Goal: Transaction & Acquisition: Purchase product/service

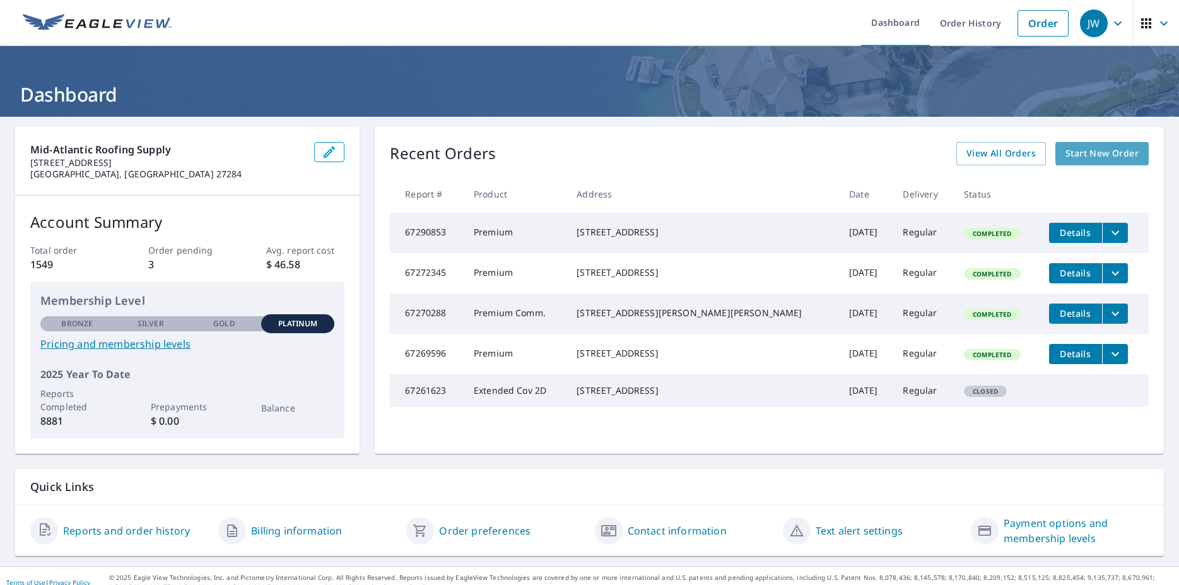
click at [1099, 154] on span "Start New Order" at bounding box center [1102, 154] width 73 height 16
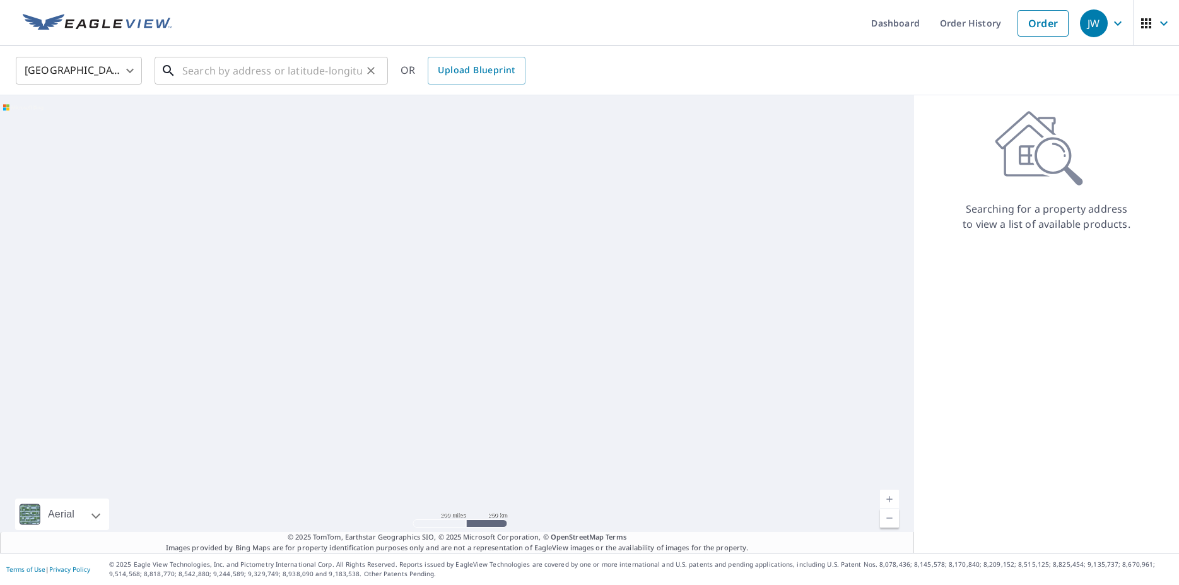
click at [250, 76] on input "text" at bounding box center [272, 70] width 180 height 35
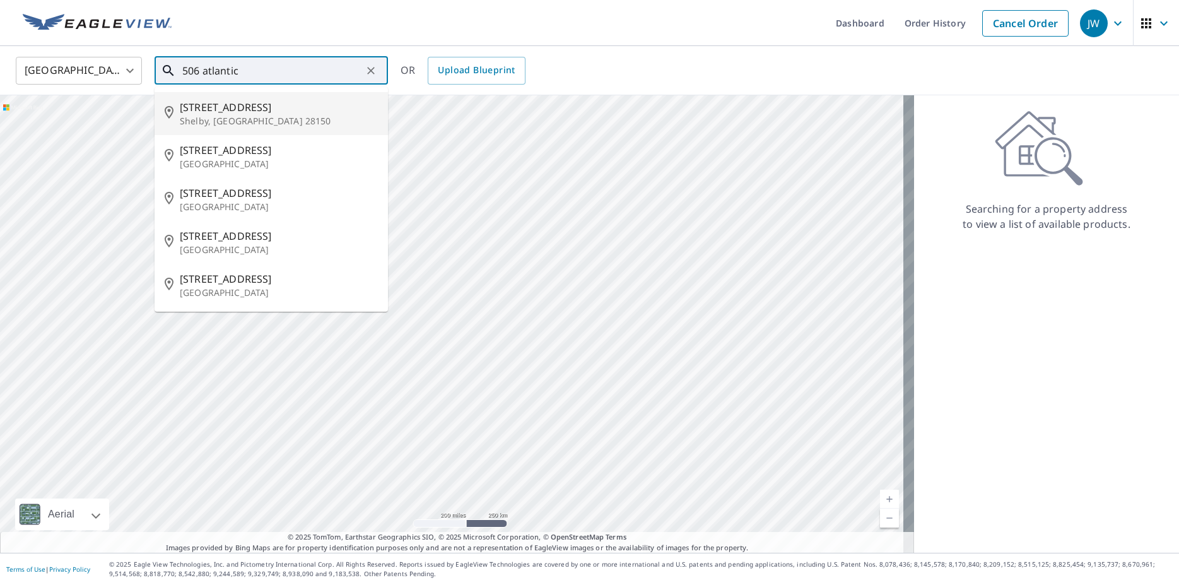
click at [268, 114] on span "[STREET_ADDRESS]" at bounding box center [279, 107] width 198 height 15
type input "[STREET_ADDRESS]"
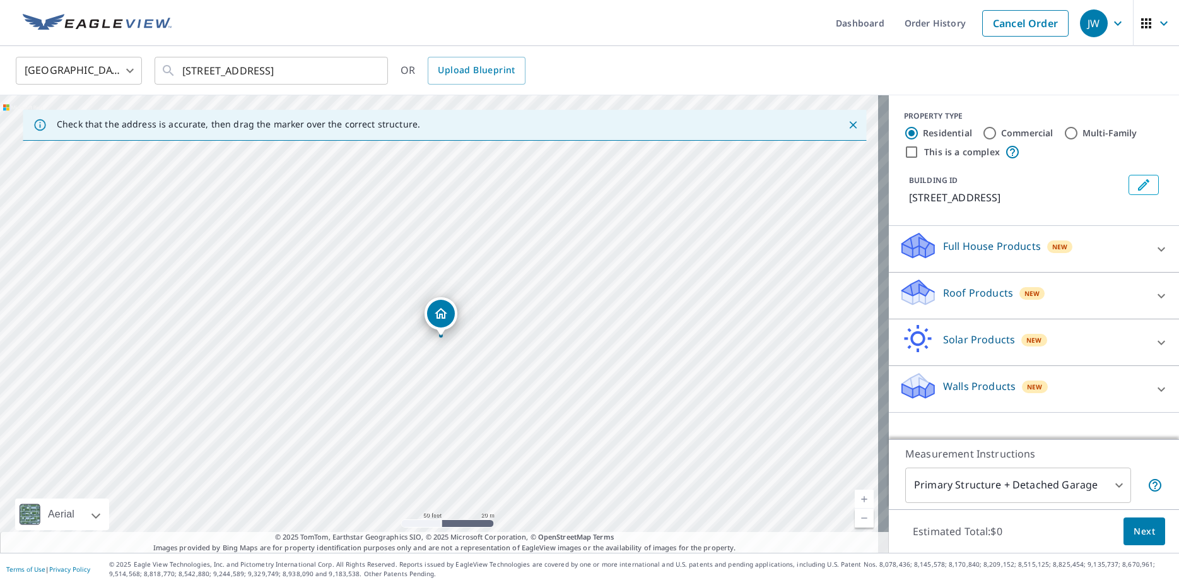
drag, startPoint x: 437, startPoint y: 300, endPoint x: 440, endPoint y: 315, distance: 15.6
click at [440, 315] on div "[STREET_ADDRESS]" at bounding box center [444, 324] width 889 height 458
drag, startPoint x: 440, startPoint y: 322, endPoint x: 436, endPoint y: 285, distance: 38.1
click at [436, 285] on div "[STREET_ADDRESS]" at bounding box center [444, 324] width 889 height 458
click at [1154, 297] on icon at bounding box center [1161, 295] width 15 height 15
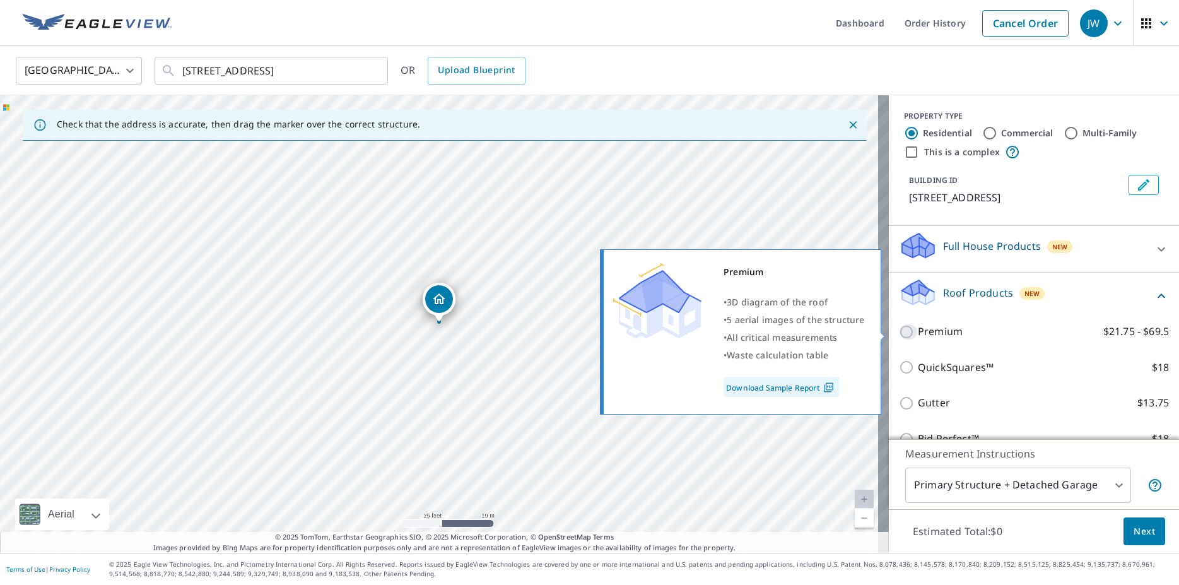
click at [900, 333] on input "Premium $21.75 - $69.5" at bounding box center [908, 331] width 19 height 15
checkbox input "true"
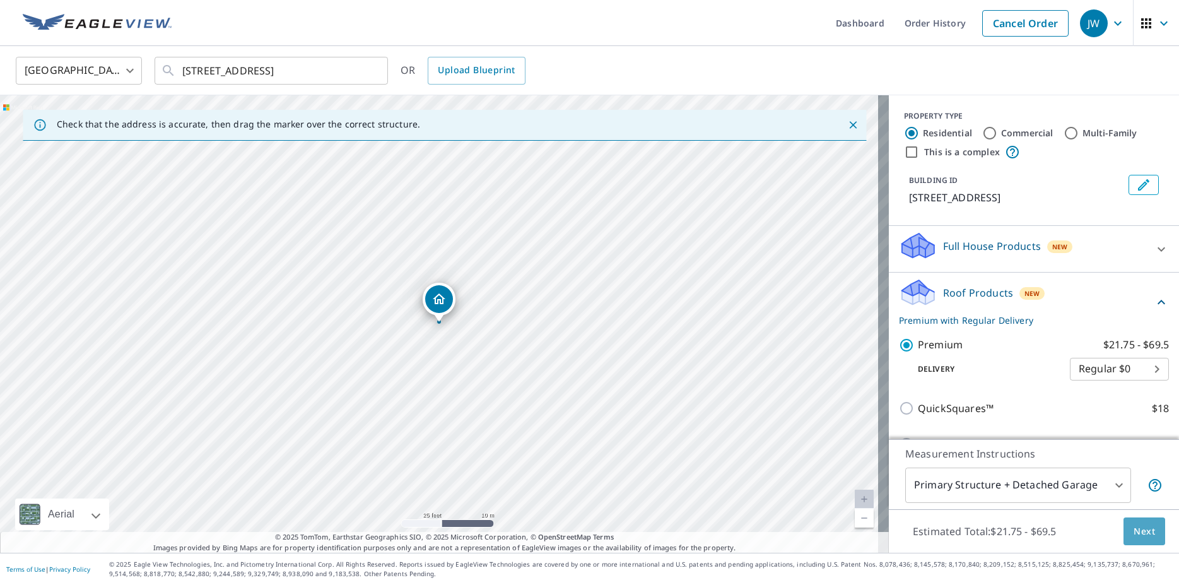
click at [1134, 529] on span "Next" at bounding box center [1144, 532] width 21 height 16
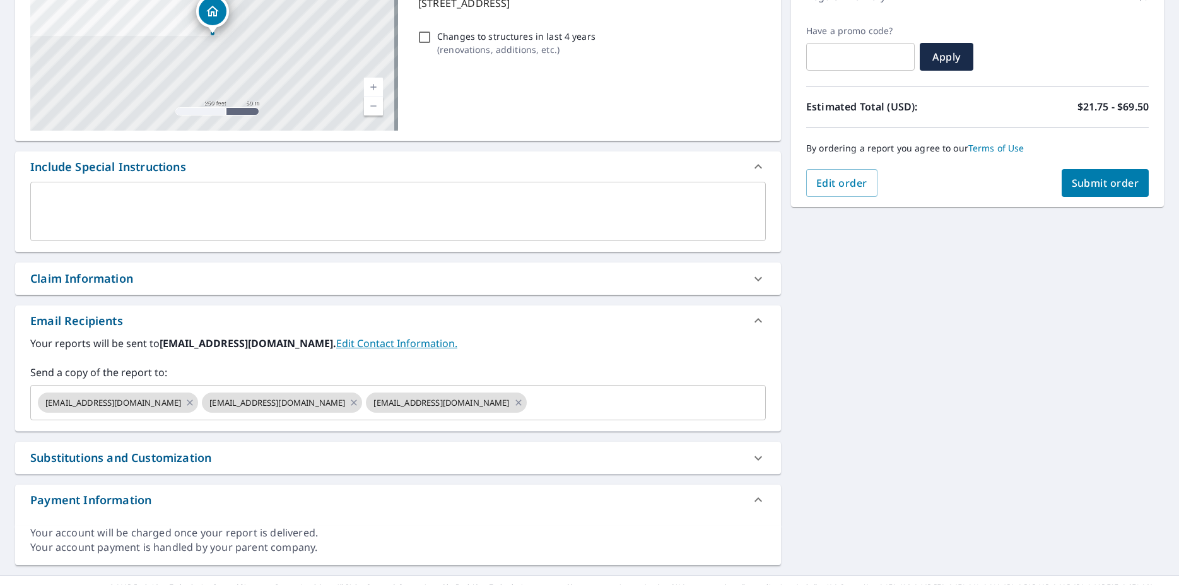
scroll to position [218, 0]
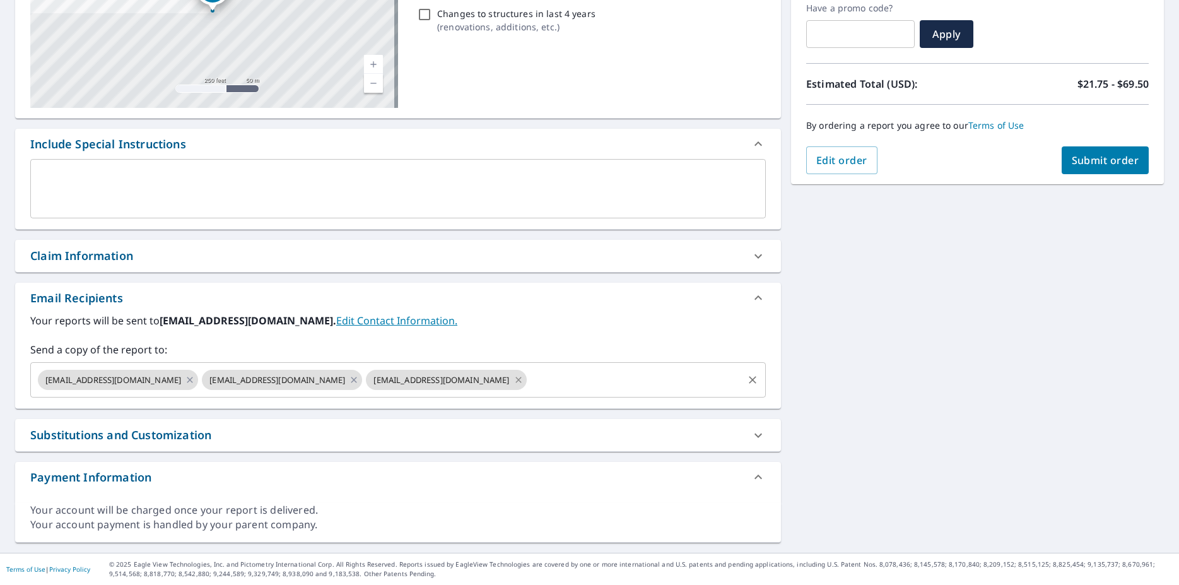
click at [516, 379] on icon at bounding box center [519, 380] width 6 height 6
click at [349, 379] on icon at bounding box center [354, 380] width 10 height 14
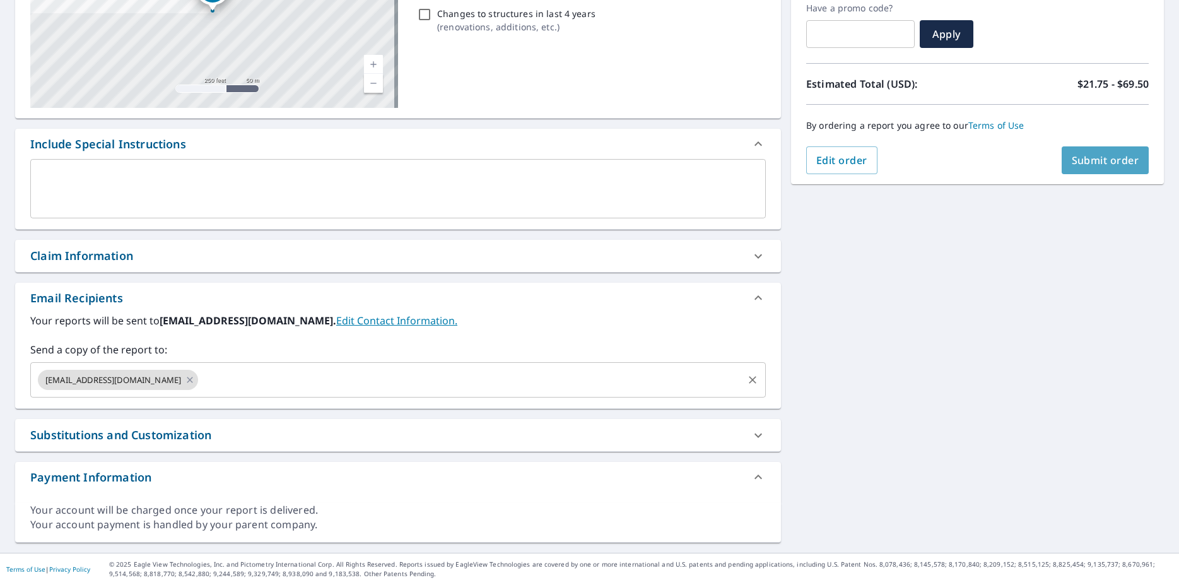
click at [1067, 167] on button "Submit order" at bounding box center [1106, 160] width 88 height 28
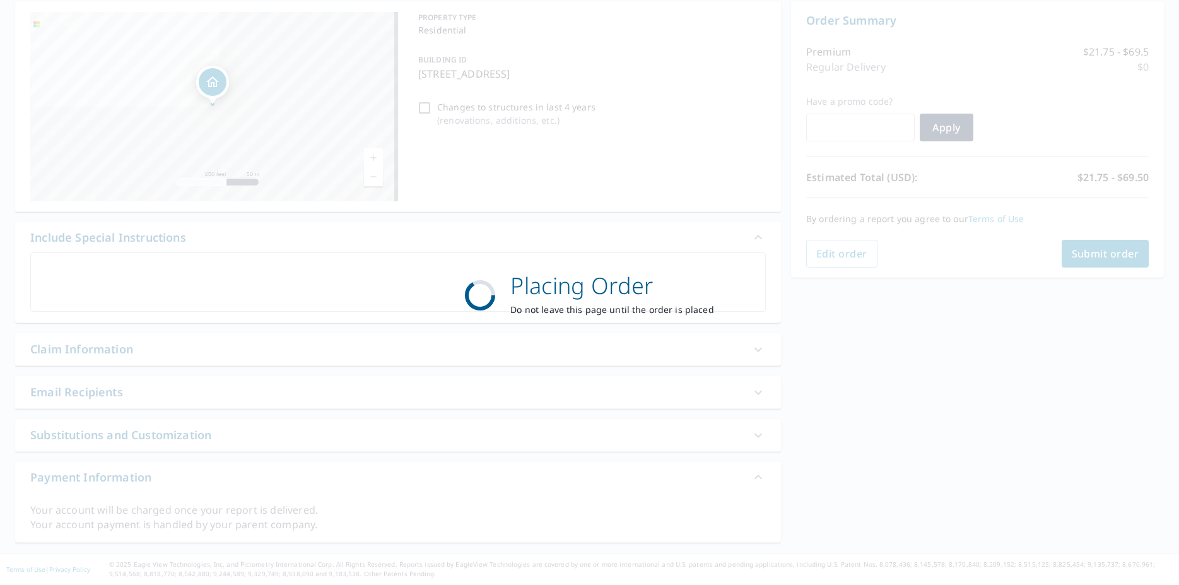
scroll to position [125, 0]
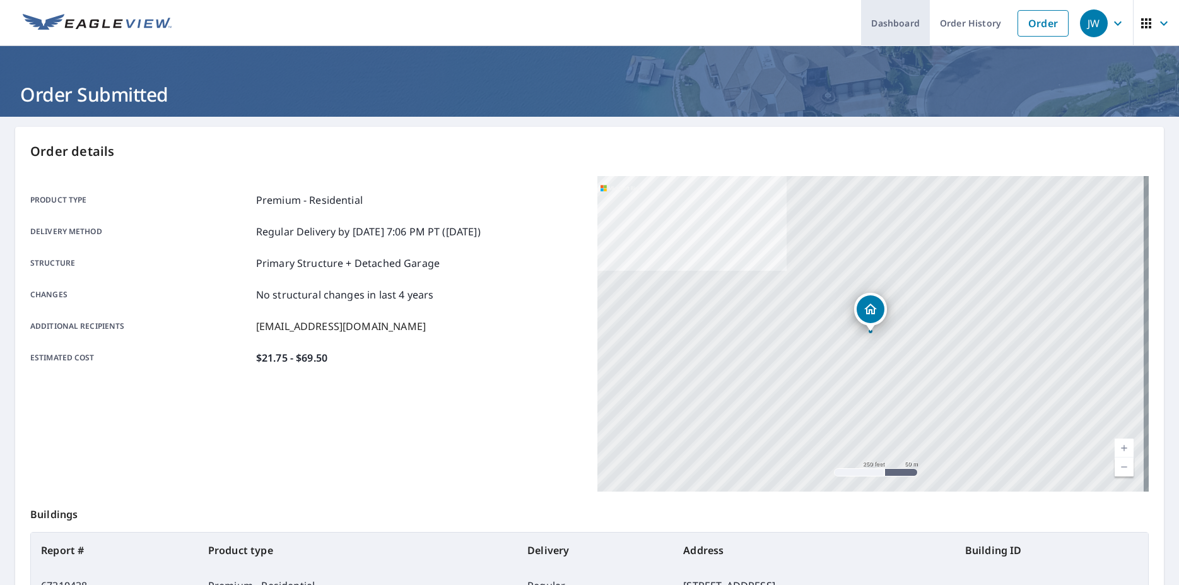
click at [870, 18] on link "Dashboard" at bounding box center [895, 23] width 69 height 46
